Goal: Use online tool/utility: Utilize a website feature to perform a specific function

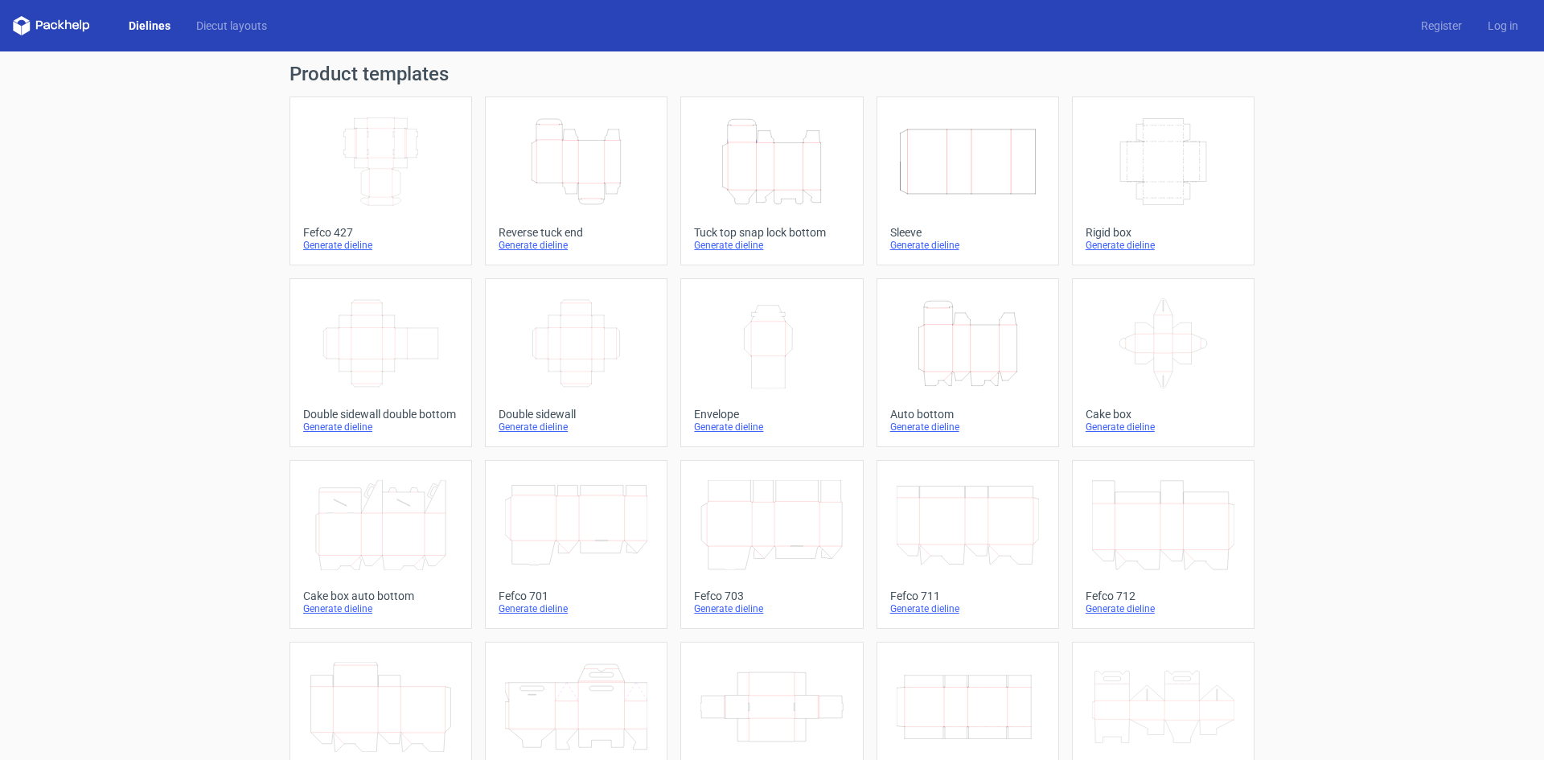
click at [791, 191] on icon "Height Depth Width" at bounding box center [771, 162] width 142 height 90
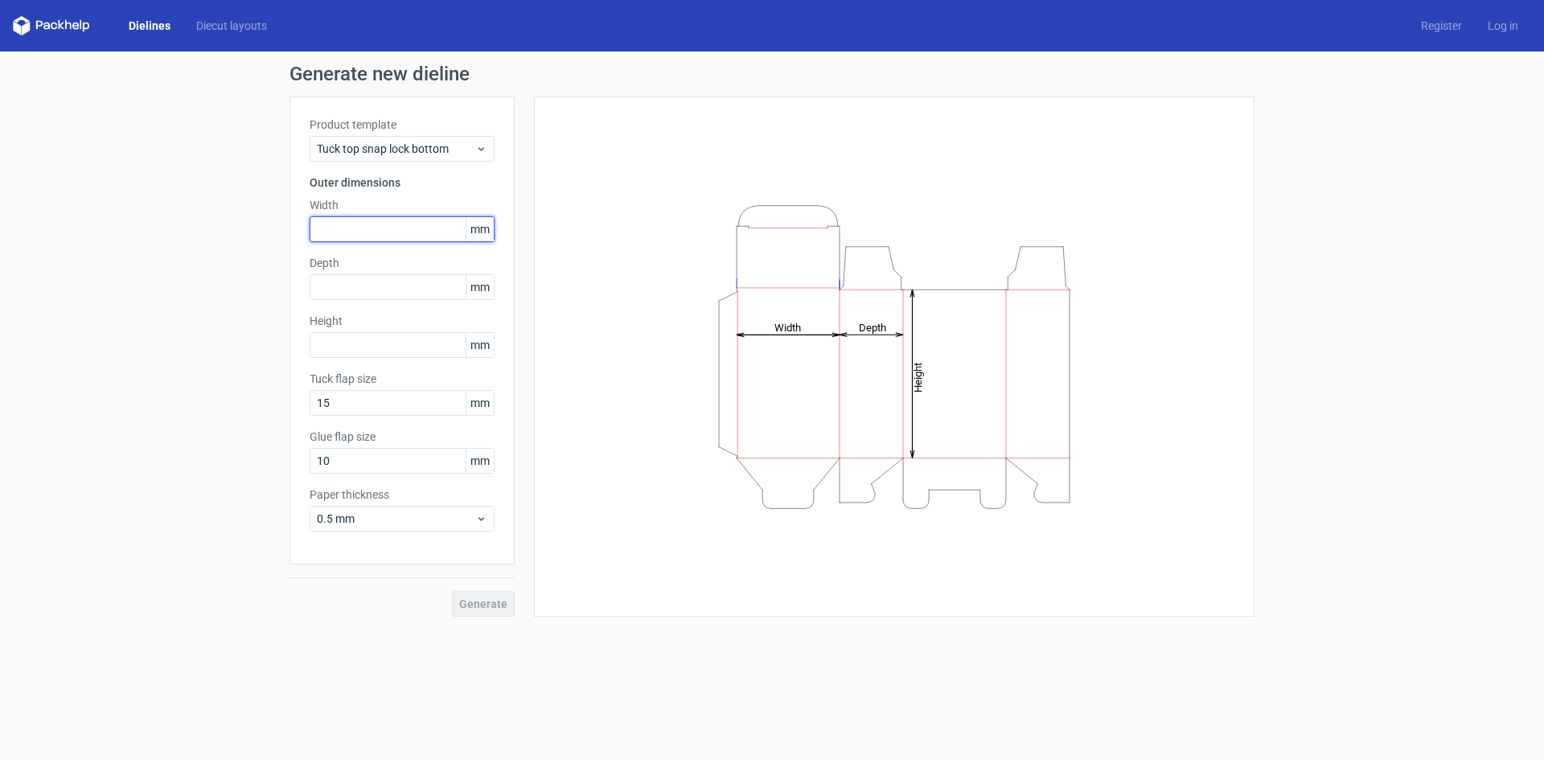
click at [380, 223] on input "text" at bounding box center [402, 229] width 185 height 26
type input "49"
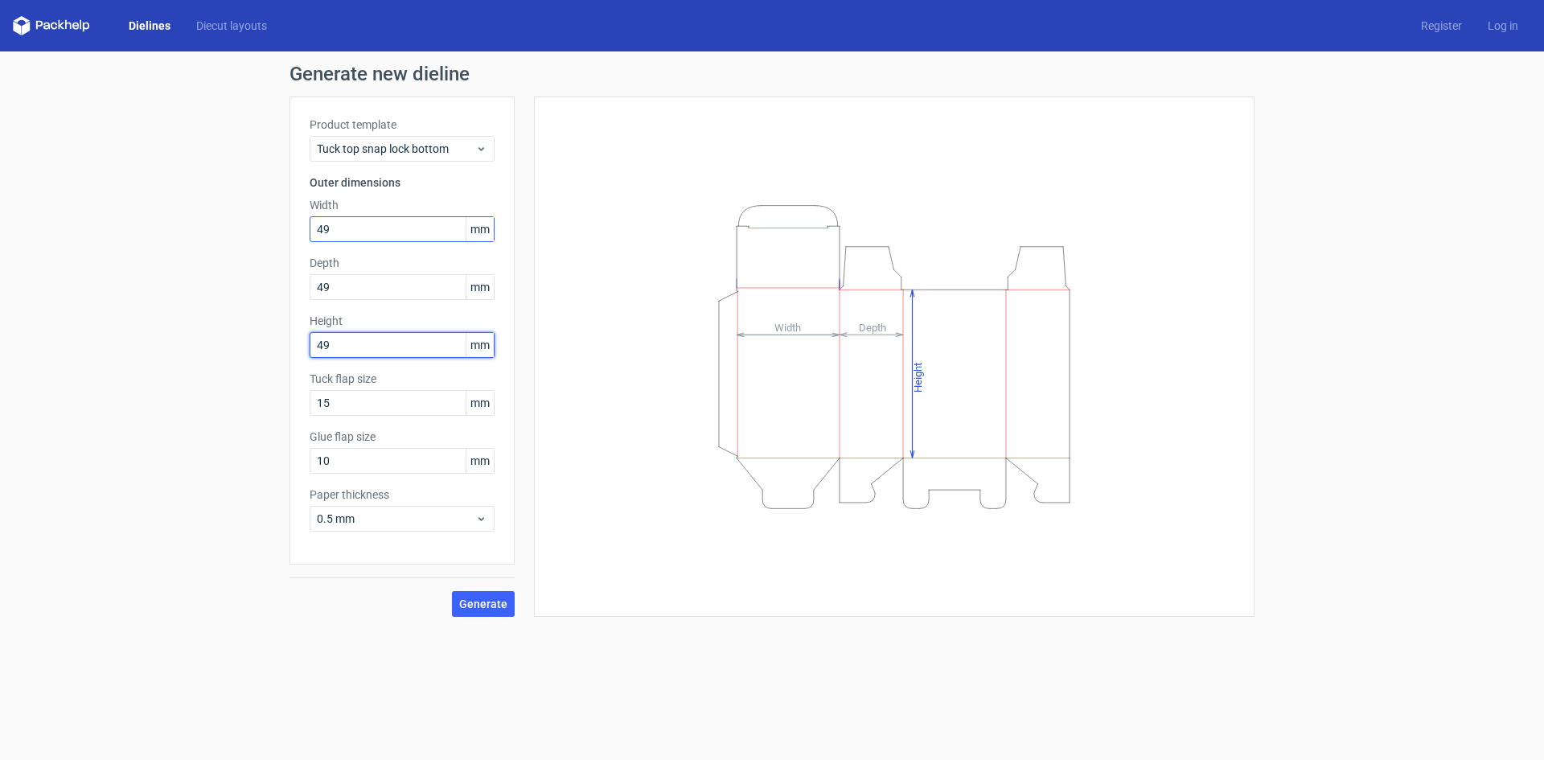
type input "49"
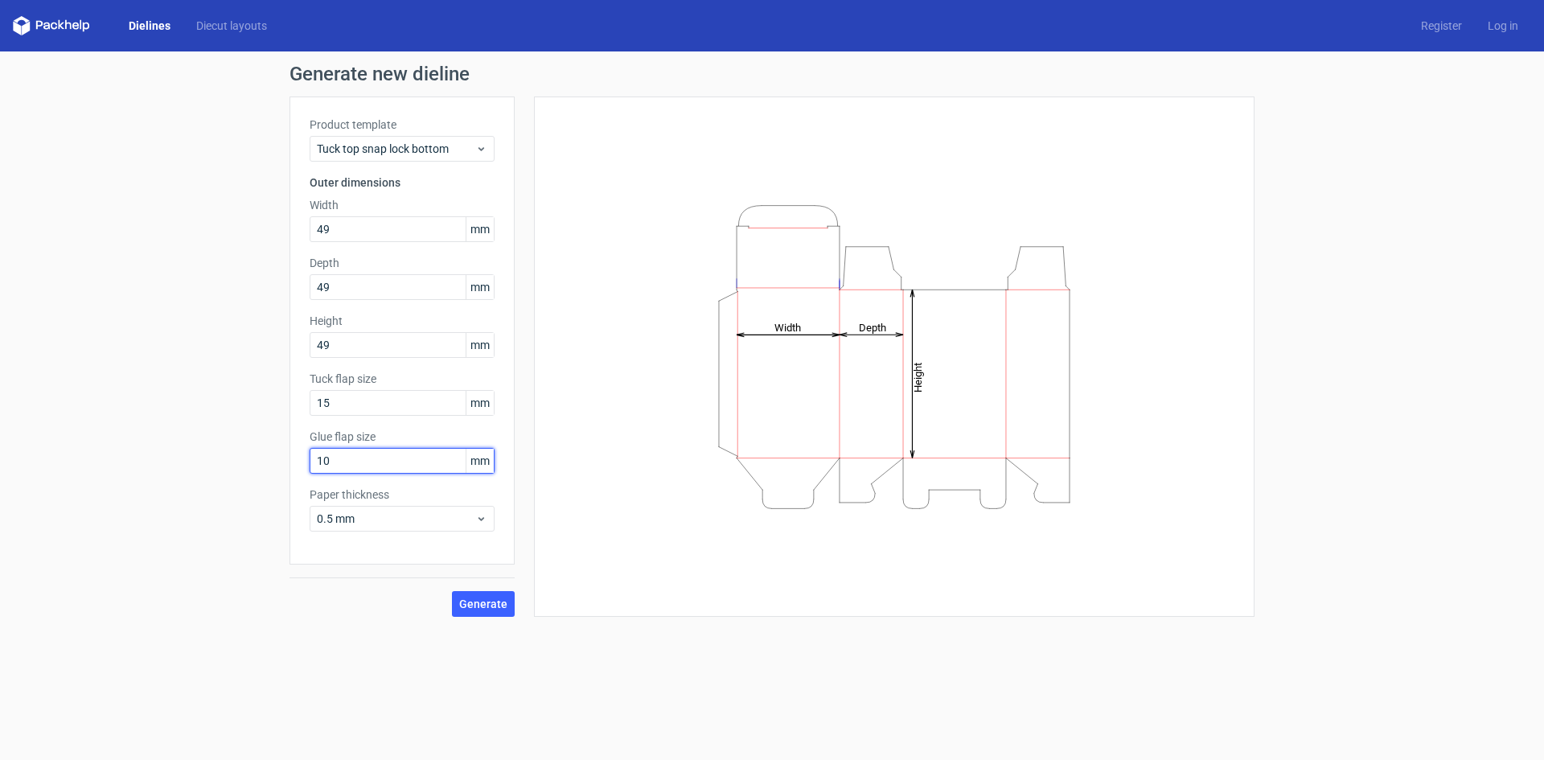
drag, startPoint x: 335, startPoint y: 469, endPoint x: 310, endPoint y: 470, distance: 24.2
click at [310, 470] on input "10" at bounding box center [402, 461] width 185 height 26
type input "12"
click at [384, 519] on span "0.5 mm" at bounding box center [396, 519] width 158 height 16
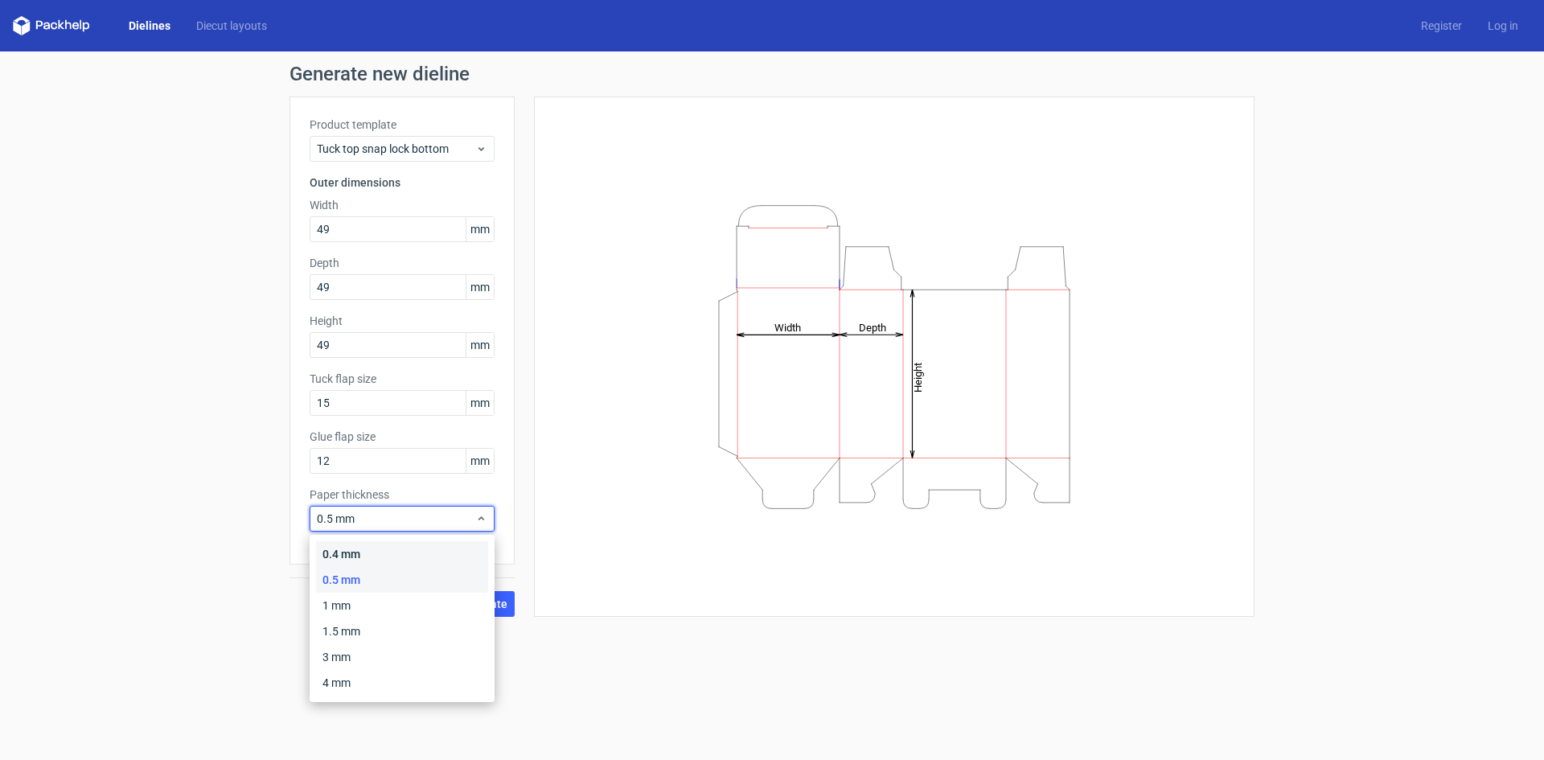
click at [362, 555] on div "0.4 mm" at bounding box center [402, 554] width 172 height 26
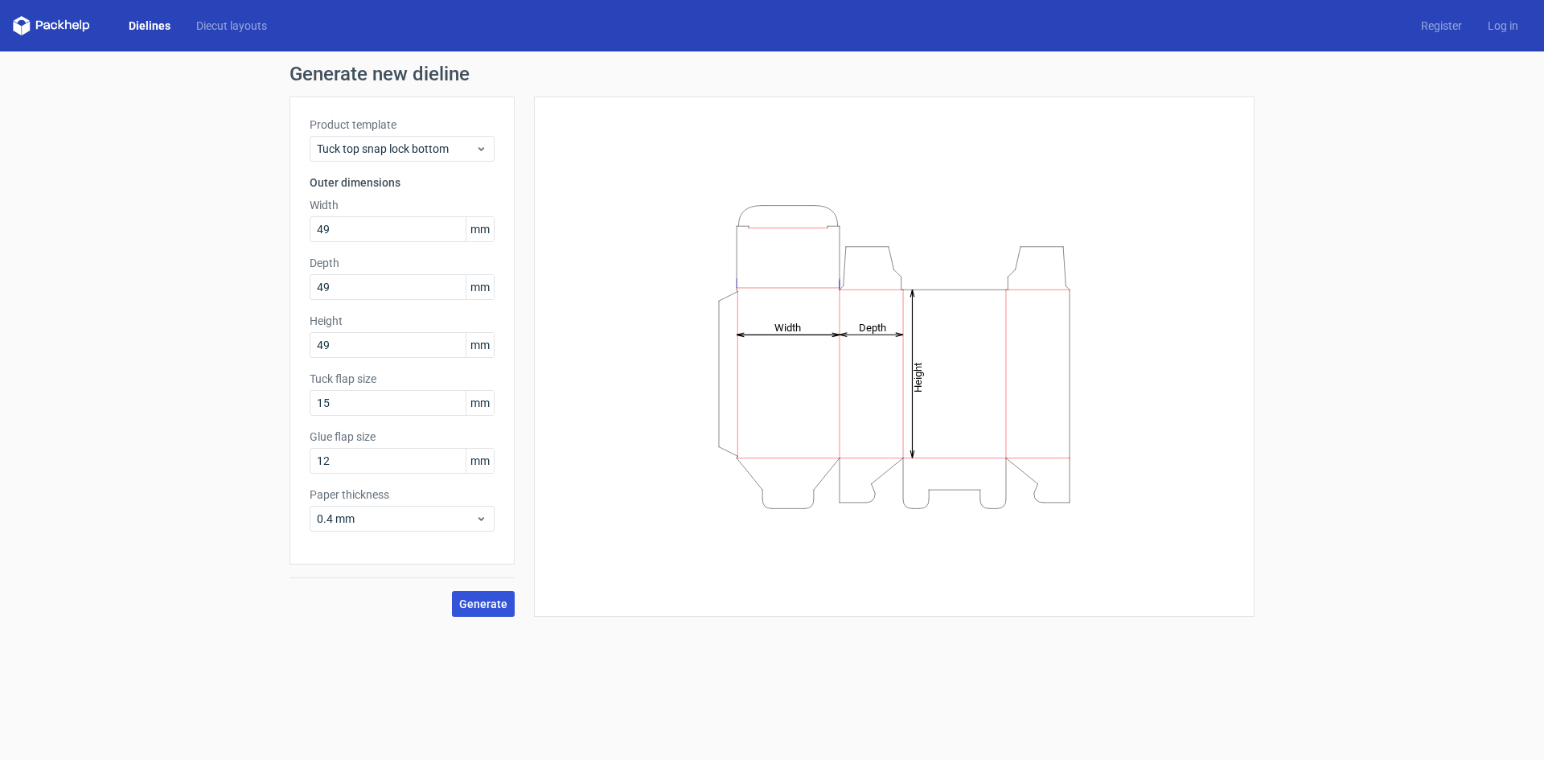
click at [481, 606] on span "Generate" at bounding box center [483, 603] width 48 height 11
